Goal: Check status: Check status

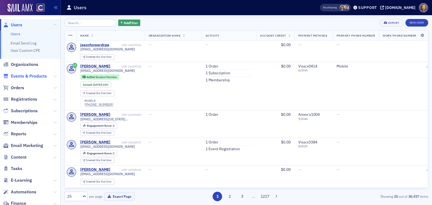
click at [24, 77] on span "Events & Products" at bounding box center [29, 76] width 36 height 6
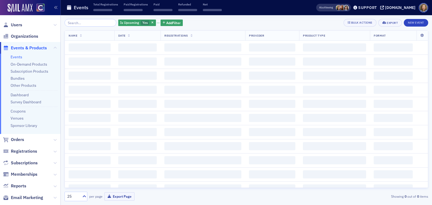
click at [81, 22] on input "search" at bounding box center [90, 23] width 52 height 8
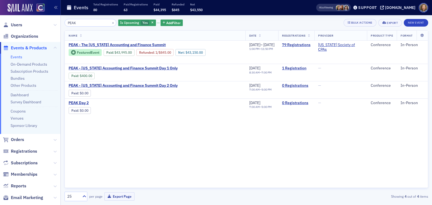
type input "PEAK"
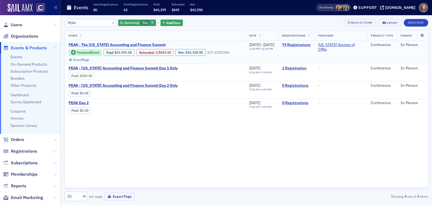
click at [130, 45] on span "PEAK - The [US_STATE] Accounting and Finance Summit" at bounding box center [117, 45] width 97 height 5
click at [299, 45] on link "79 Registrations" at bounding box center [296, 45] width 28 height 5
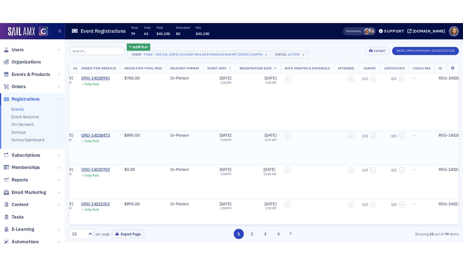
scroll to position [0, 369]
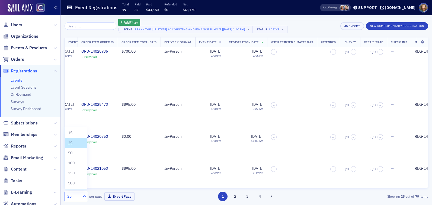
click at [84, 197] on icon at bounding box center [84, 195] width 5 height 5
click at [78, 164] on div "100" at bounding box center [76, 163] width 16 height 6
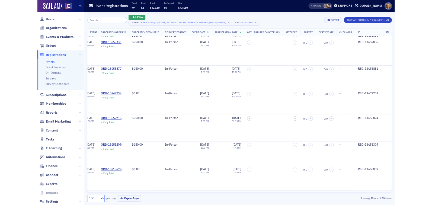
scroll to position [2598, 368]
